Goal: Find specific page/section: Find specific page/section

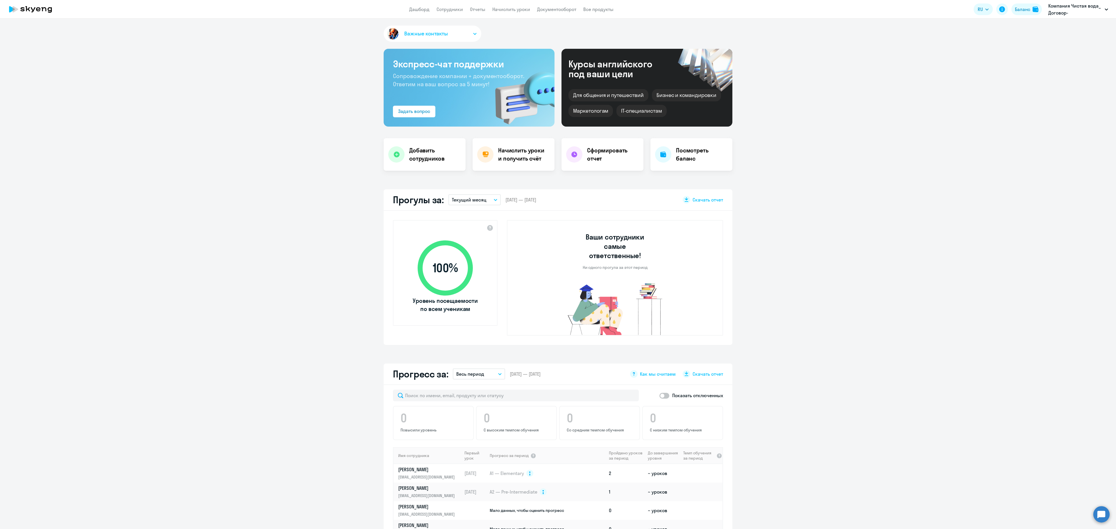
select select "30"
click at [1072, 11] on p "Компания Чистая вода_ Договор-предоплата_2025 года, КОМПАНИЯ ЧИСТАЯ ВОДА, ООО" at bounding box center [1075, 9] width 54 height 14
click at [1014, 30] on li "Компания Чистая вода_ Договор-предоплата_2025 года, КОМПАНИЯ ЧИСТАЯ ВОДА, ООО" at bounding box center [1013, 27] width 196 height 15
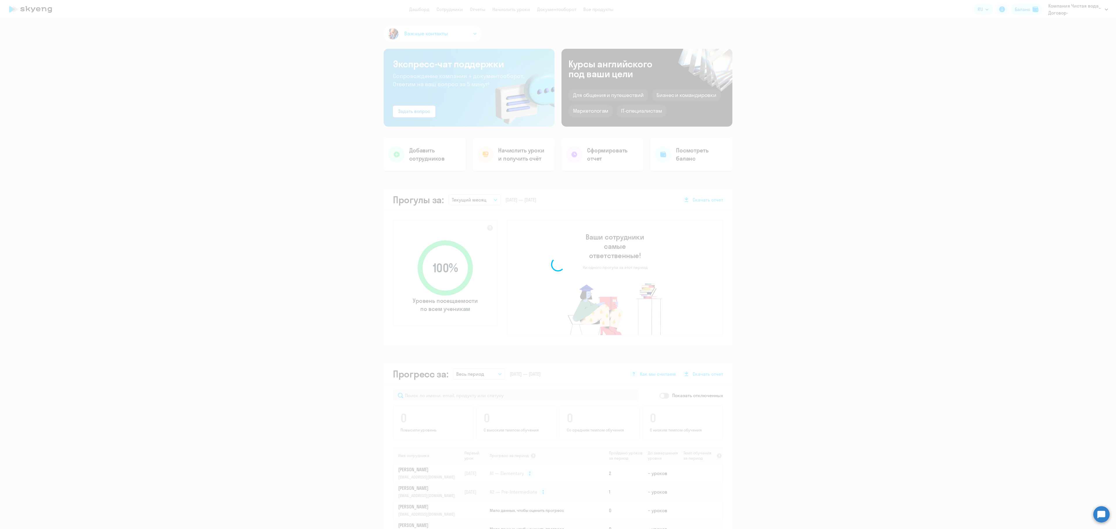
select select "30"
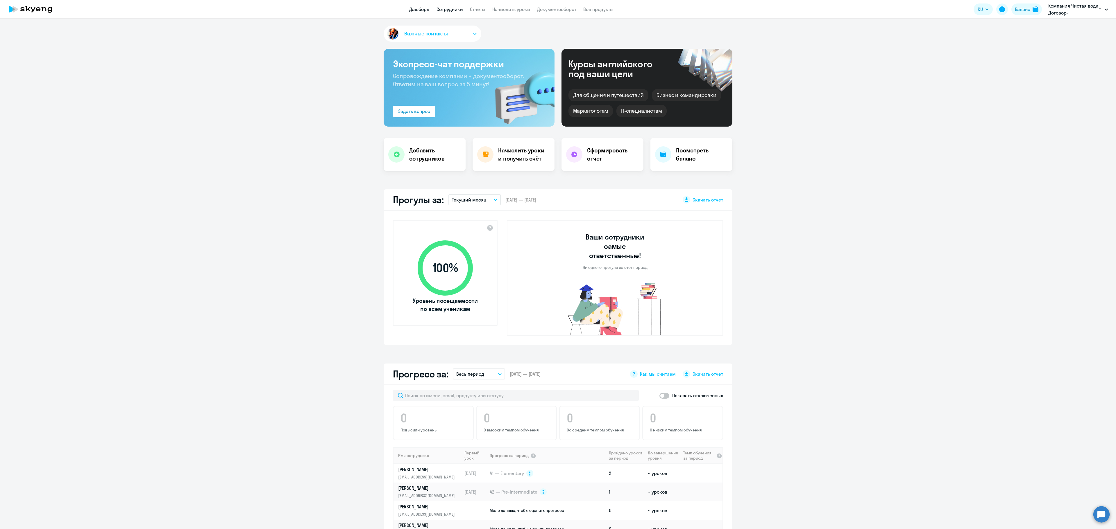
click at [443, 12] on link "Сотрудники" at bounding box center [449, 9] width 26 height 6
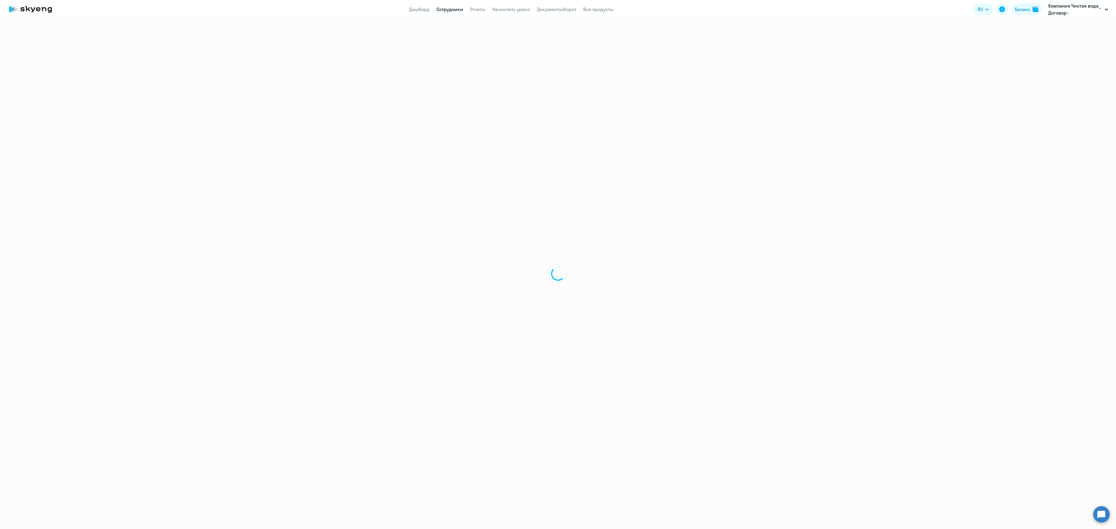
select select "30"
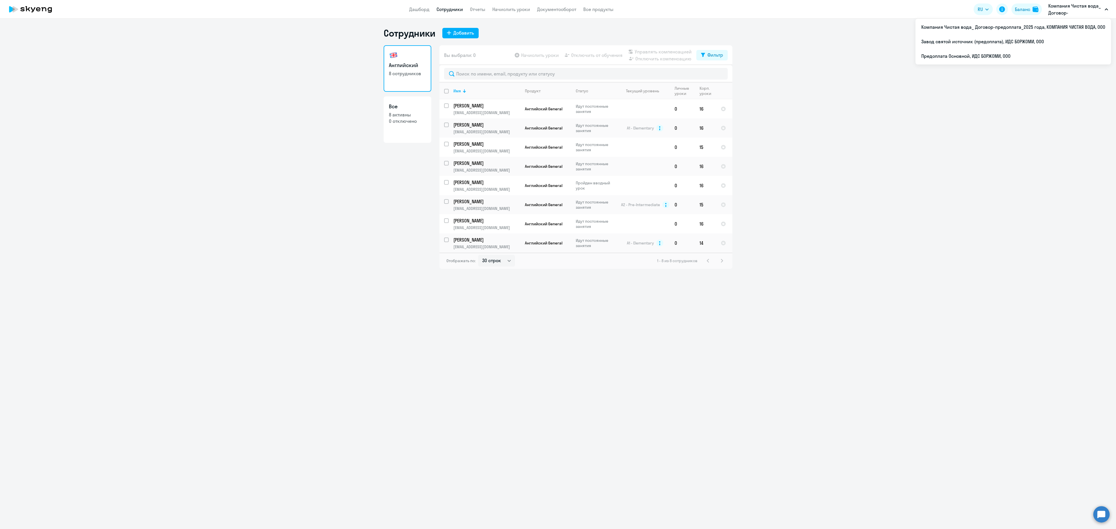
click at [1061, 10] on p "Компания Чистая вода_ Договор-предоплата_2025 года, КОМПАНИЯ ЧИСТАЯ ВОДА, ООО" at bounding box center [1075, 9] width 54 height 14
click at [1056, 9] on p "Компания Чистая вода_ Договор-предоплата_2025 года, КОМПАНИЯ ЧИСТАЯ ВОДА, ООО" at bounding box center [1075, 9] width 54 height 14
click at [1030, 40] on li "Завод святой источник (предоплата), ИДС БОРЖОМИ, ООО" at bounding box center [1013, 41] width 196 height 15
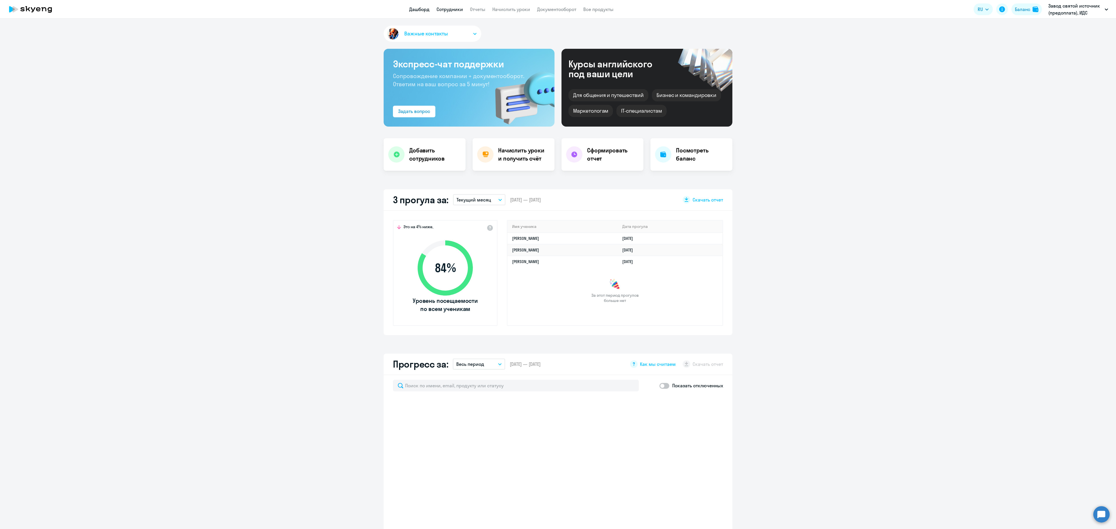
click at [443, 11] on link "Сотрудники" at bounding box center [449, 9] width 26 height 6
select select "30"
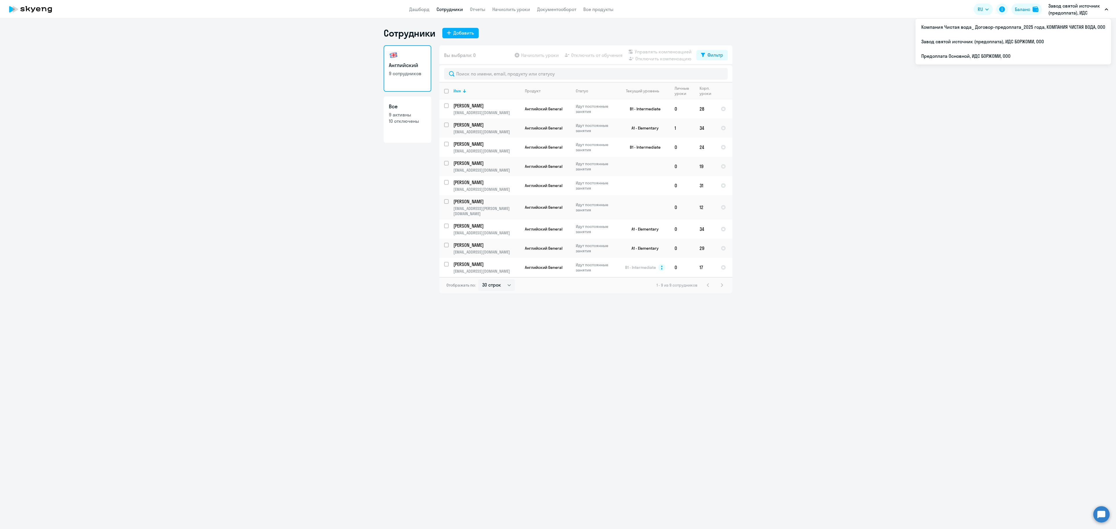
click at [1069, 10] on p "Завод святой источник (предоплата), ИДС БОРЖОМИ, ООО" at bounding box center [1075, 9] width 54 height 14
click at [996, 52] on li "Предоплата Основной, ИДС БОРЖОМИ, ООО" at bounding box center [1013, 56] width 196 height 15
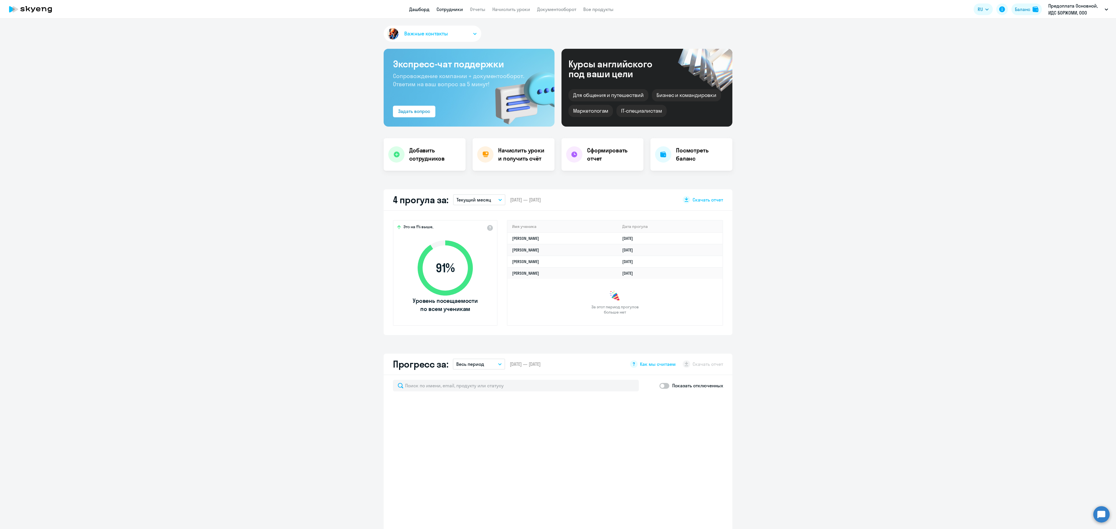
click at [448, 8] on link "Сотрудники" at bounding box center [449, 9] width 26 height 6
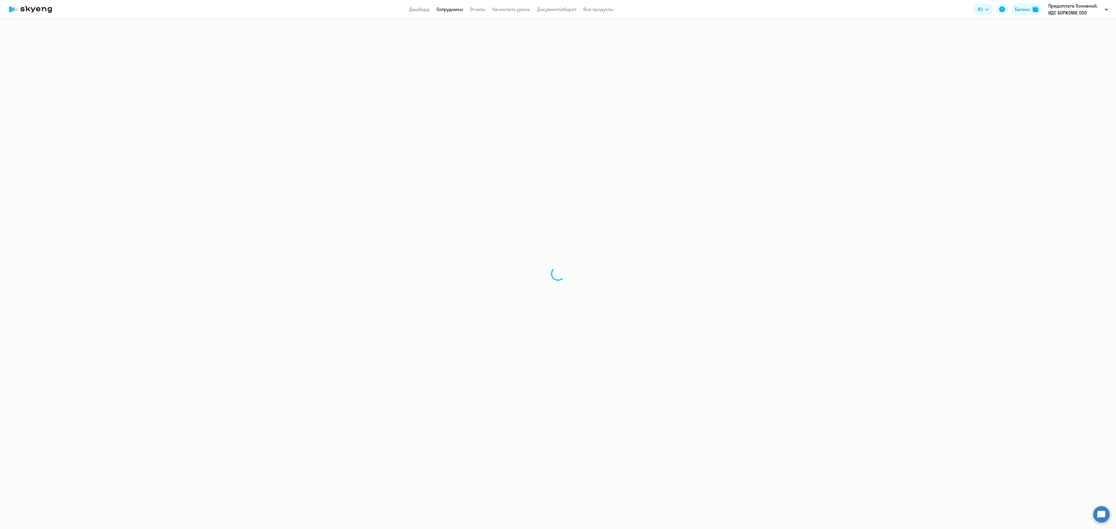
select select "30"
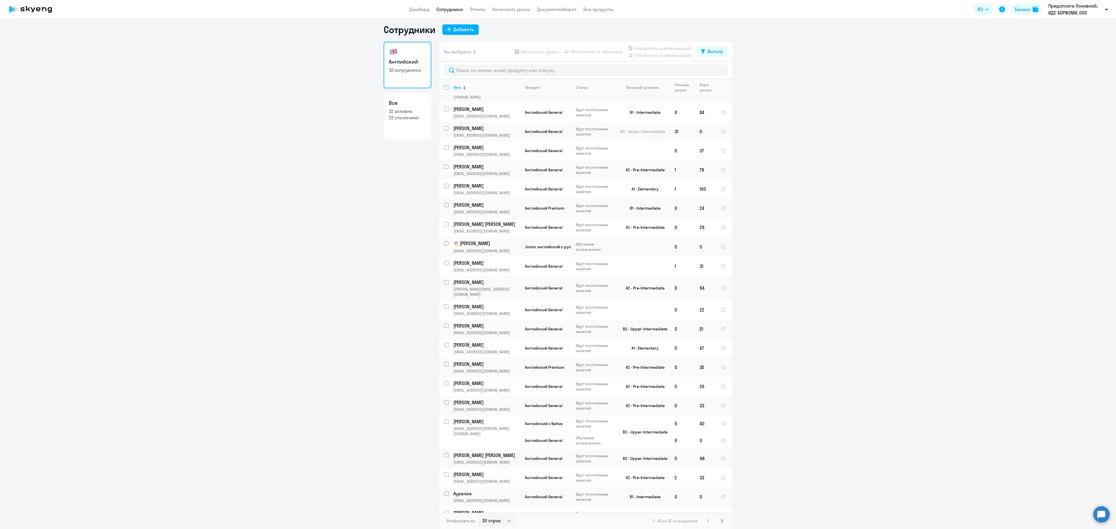
scroll to position [166, 0]
